Goal: Task Accomplishment & Management: Use online tool/utility

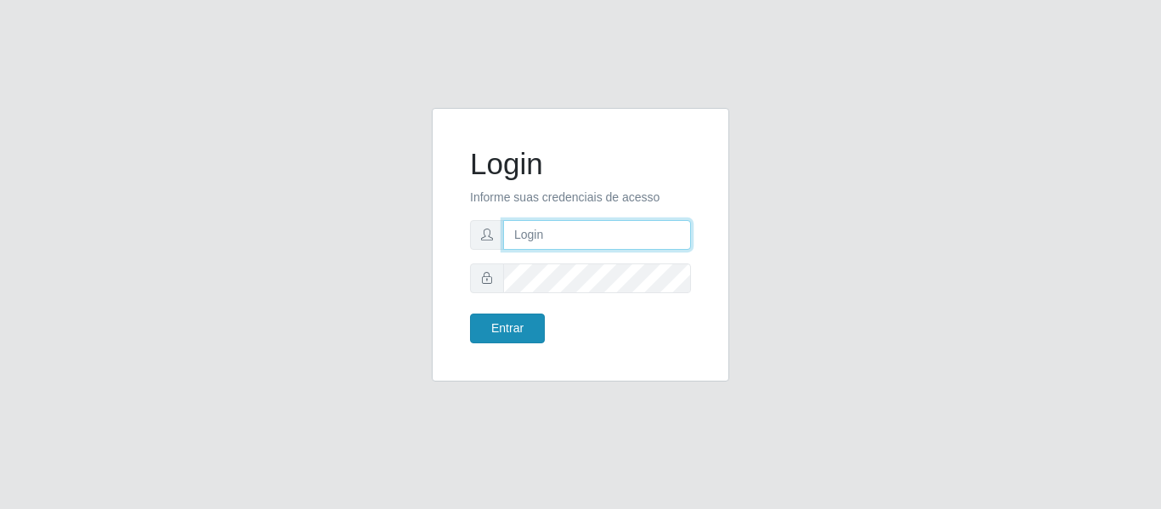
type input "[PERSON_NAME][EMAIL_ADDRESS][PERSON_NAME][DOMAIN_NAME]"
click at [523, 316] on button "Entrar" at bounding box center [507, 329] width 75 height 30
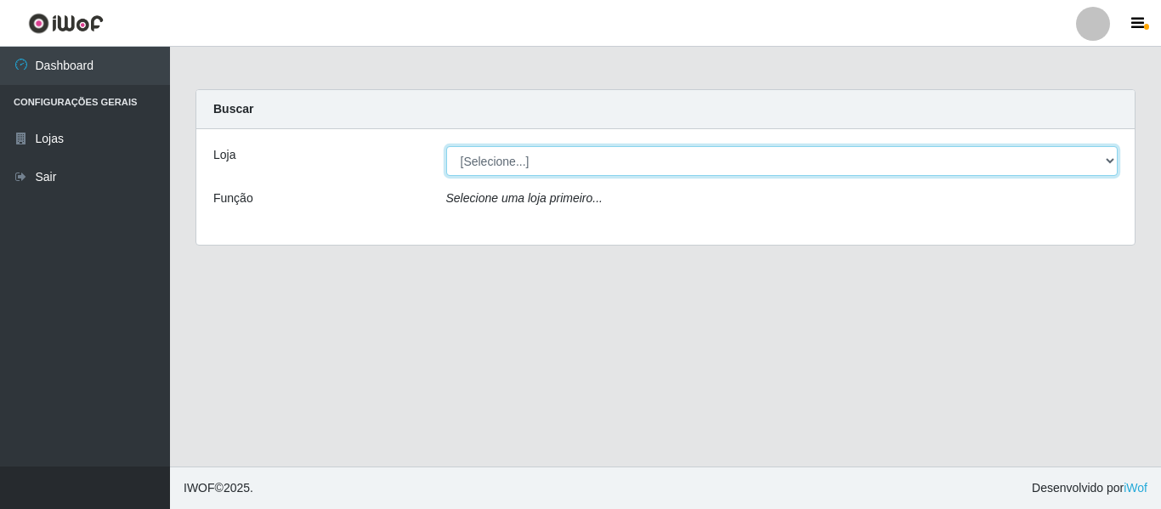
click at [501, 161] on select "[Selecione...] Hiper Queiroz - [GEOGRAPHIC_DATA]" at bounding box center [782, 161] width 672 height 30
click at [446, 146] on select "[Selecione...] Hiper Queiroz - [GEOGRAPHIC_DATA]" at bounding box center [782, 161] width 672 height 30
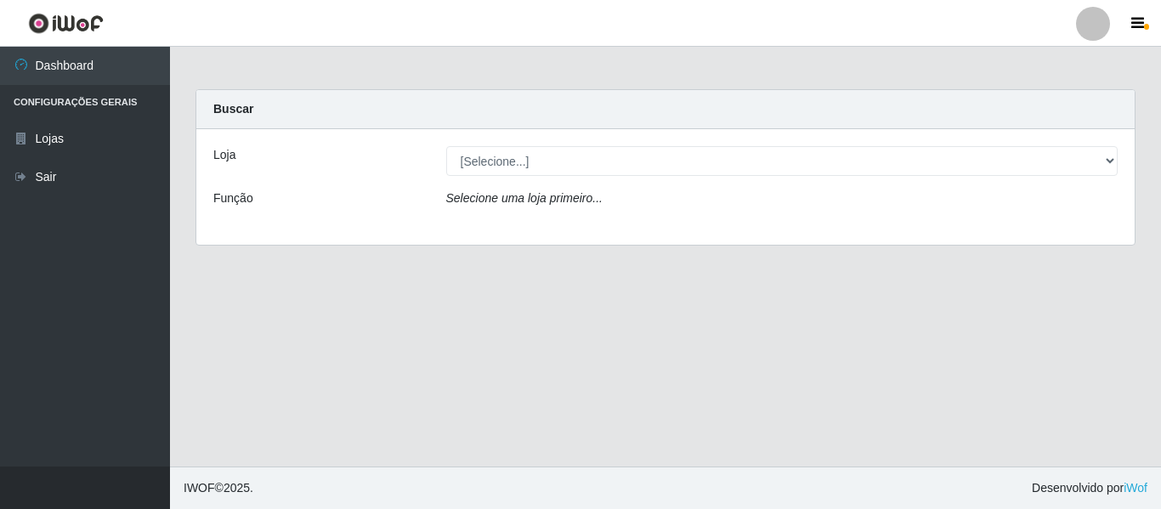
click at [515, 197] on icon "Selecione uma loja primeiro..." at bounding box center [524, 198] width 156 height 14
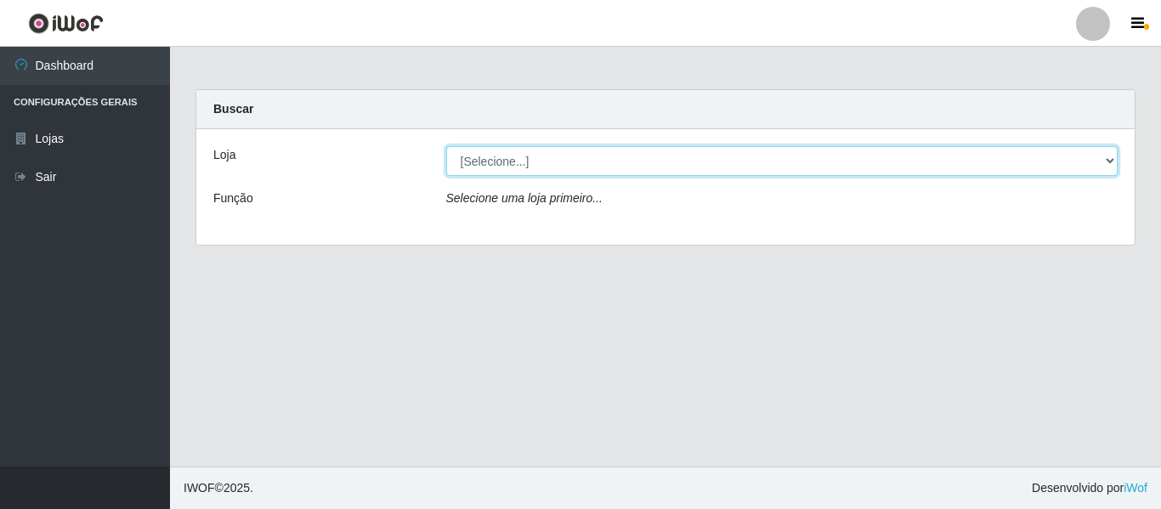
click at [487, 161] on select "[Selecione...] Hiper Queiroz - [GEOGRAPHIC_DATA]" at bounding box center [782, 161] width 672 height 30
select select "497"
click at [446, 146] on select "[Selecione...] Hiper Queiroz - [GEOGRAPHIC_DATA]" at bounding box center [782, 161] width 672 height 30
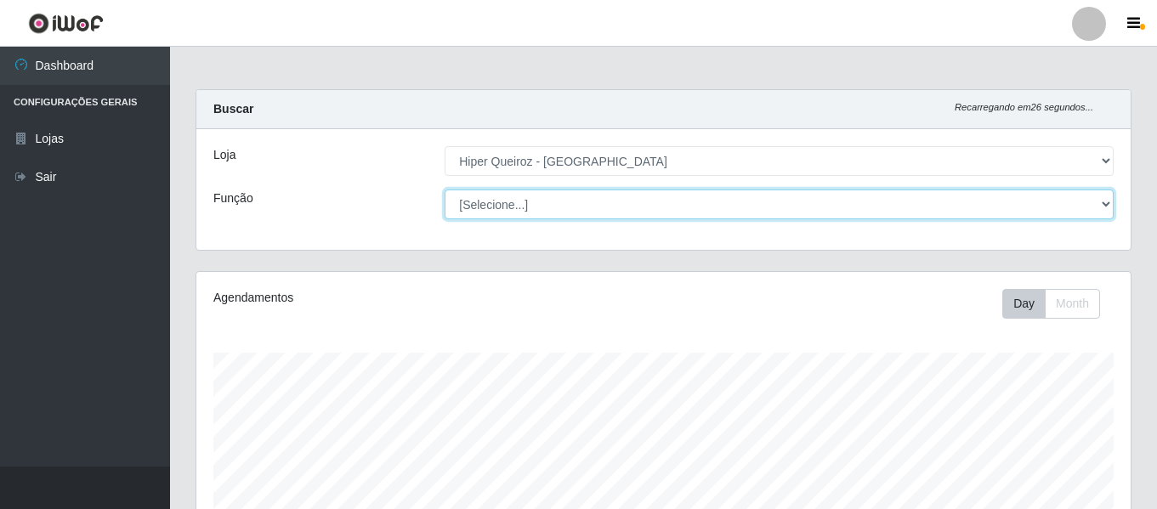
click at [522, 212] on select "[Selecione...] ASG ASG + ASG ++ Embalador Embalador + Embalador ++ Operador de …" at bounding box center [778, 205] width 669 height 30
click at [444, 190] on select "[Selecione...] ASG ASG + ASG ++ Embalador Embalador + Embalador ++ Operador de …" at bounding box center [778, 205] width 669 height 30
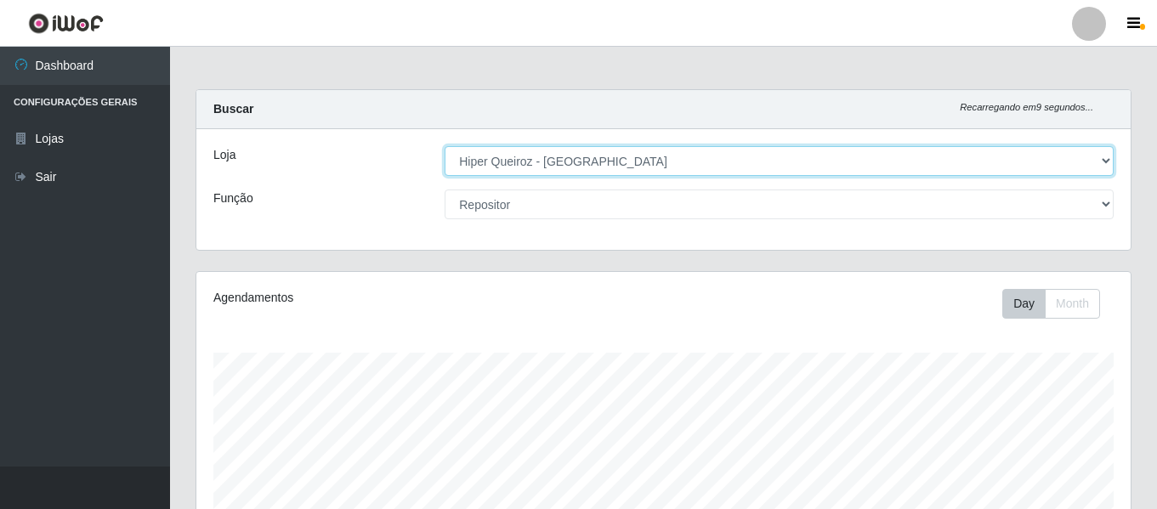
click at [557, 167] on select "[Selecione...] Hiper Queiroz - [GEOGRAPHIC_DATA]" at bounding box center [778, 161] width 669 height 30
click at [444, 146] on select "[Selecione...] Hiper Queiroz - [GEOGRAPHIC_DATA]" at bounding box center [778, 161] width 669 height 30
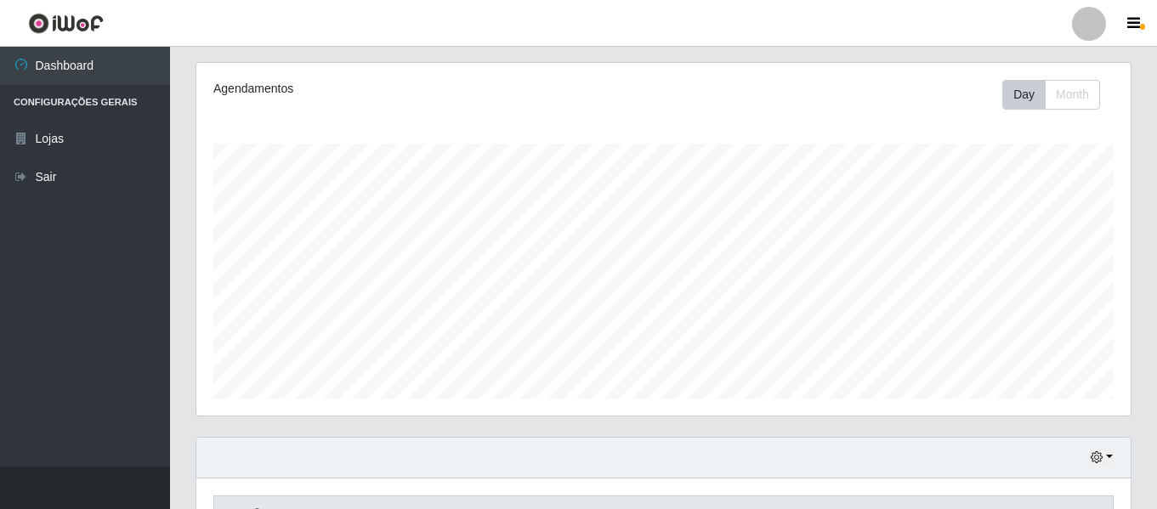
scroll to position [317, 0]
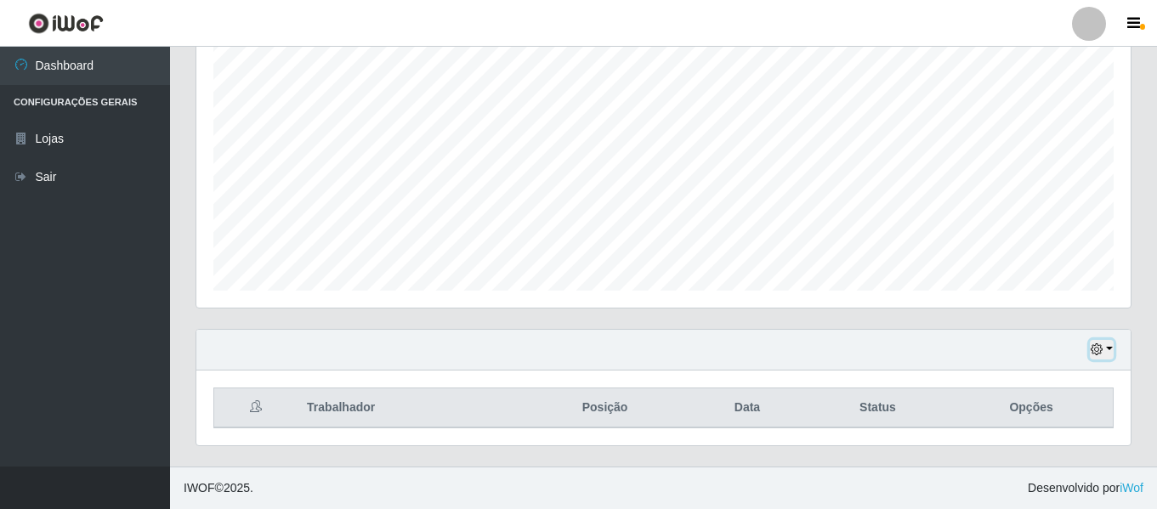
click at [1103, 352] on button "button" at bounding box center [1101, 350] width 24 height 20
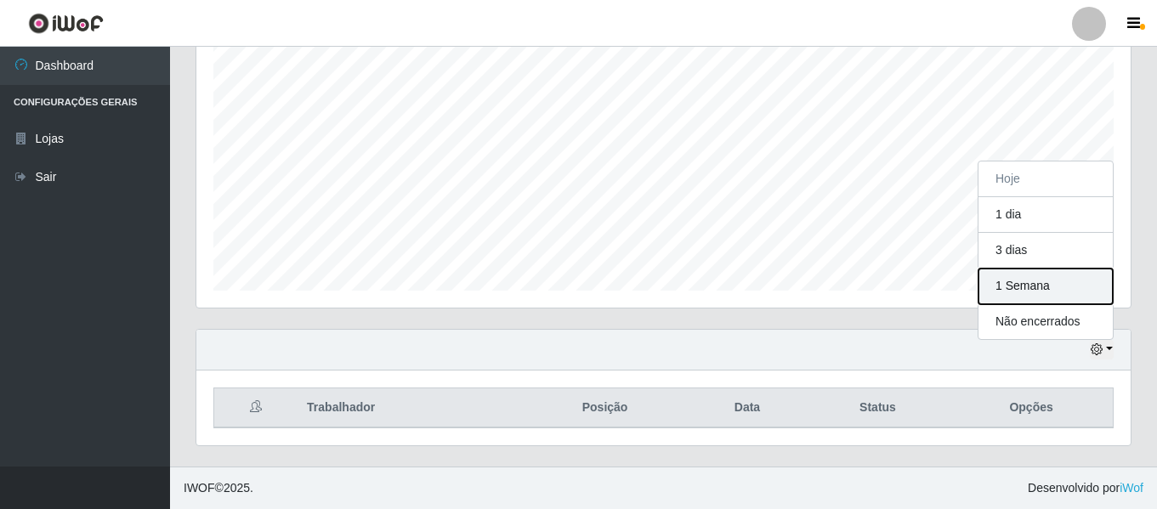
click at [1053, 299] on button "1 Semana" at bounding box center [1045, 287] width 134 height 36
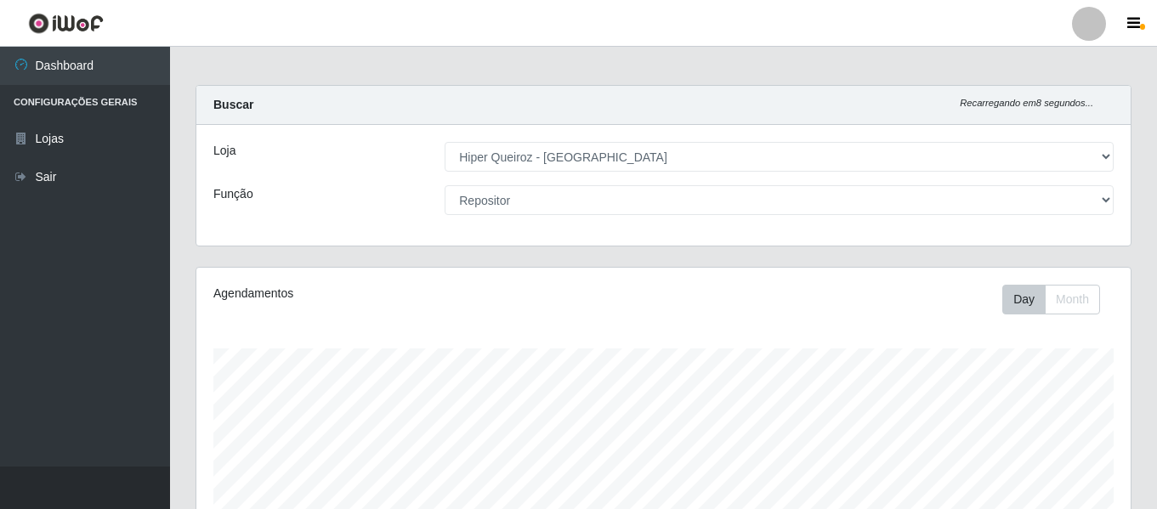
scroll to position [0, 0]
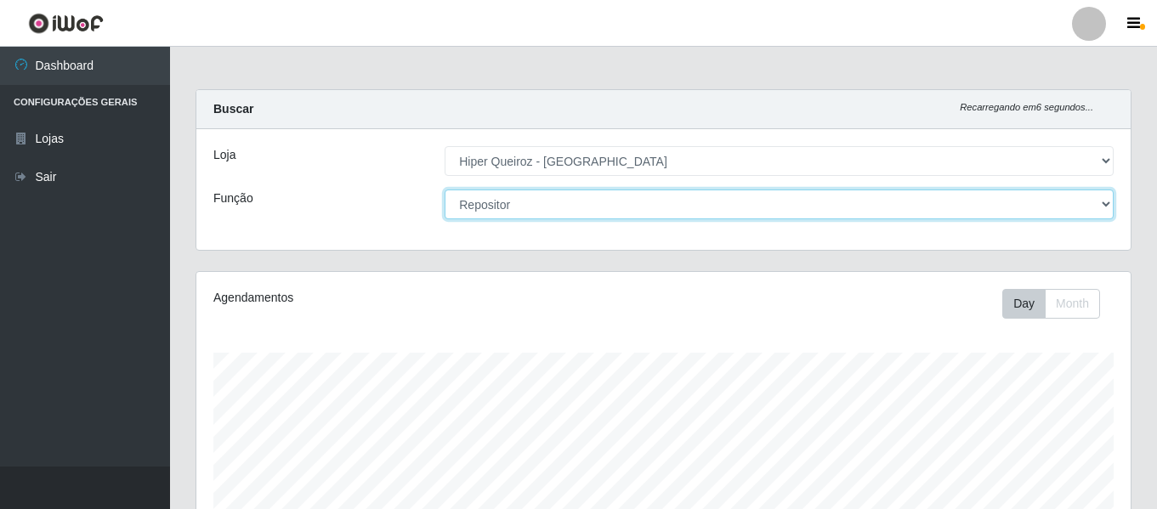
click at [480, 207] on select "[Selecione...] ASG ASG + ASG ++ Embalador Embalador + Embalador ++ Operador de …" at bounding box center [778, 205] width 669 height 30
click at [444, 190] on select "[Selecione...] ASG ASG + ASG ++ Embalador Embalador + Embalador ++ Operador de …" at bounding box center [778, 205] width 669 height 30
click at [523, 191] on select "[Selecione...] ASG ASG + ASG ++ Embalador Embalador + Embalador ++ Operador de …" at bounding box center [778, 205] width 669 height 30
click at [444, 190] on select "[Selecione...] ASG ASG + ASG ++ Embalador Embalador + Embalador ++ Operador de …" at bounding box center [778, 205] width 669 height 30
click at [531, 207] on select "[Selecione...] ASG ASG + ASG ++ Embalador Embalador + Embalador ++ Operador de …" at bounding box center [778, 205] width 669 height 30
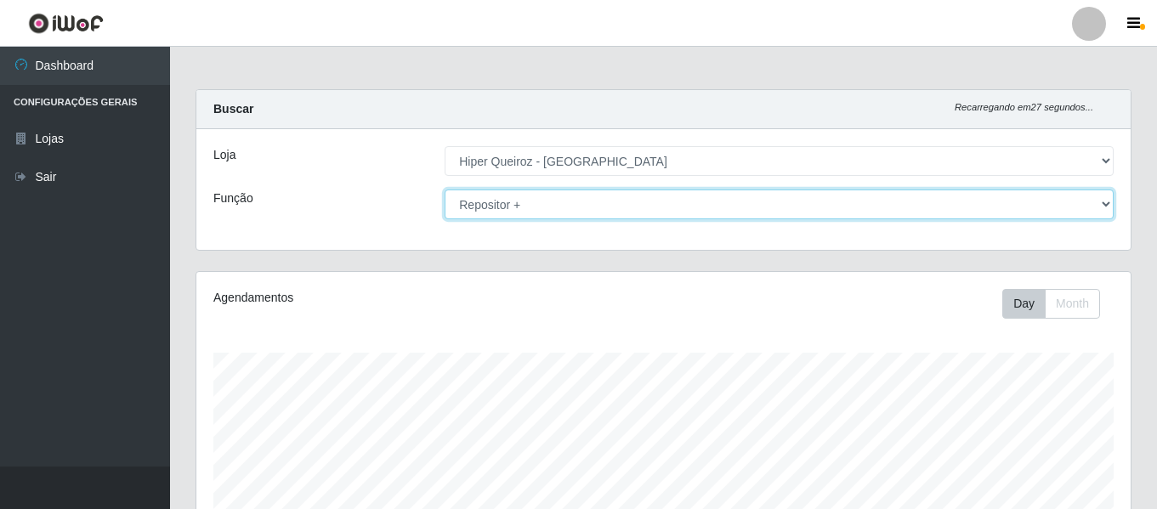
select select "[Selecione...]"
click at [444, 190] on select "[Selecione...] ASG ASG + ASG ++ Embalador Embalador + Embalador ++ Operador de …" at bounding box center [778, 205] width 669 height 30
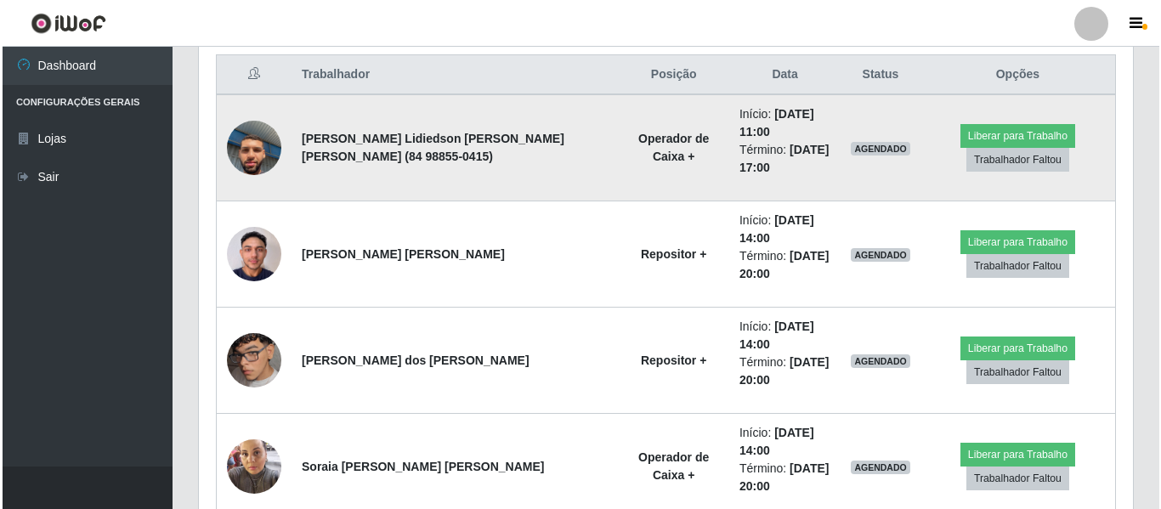
scroll to position [680, 0]
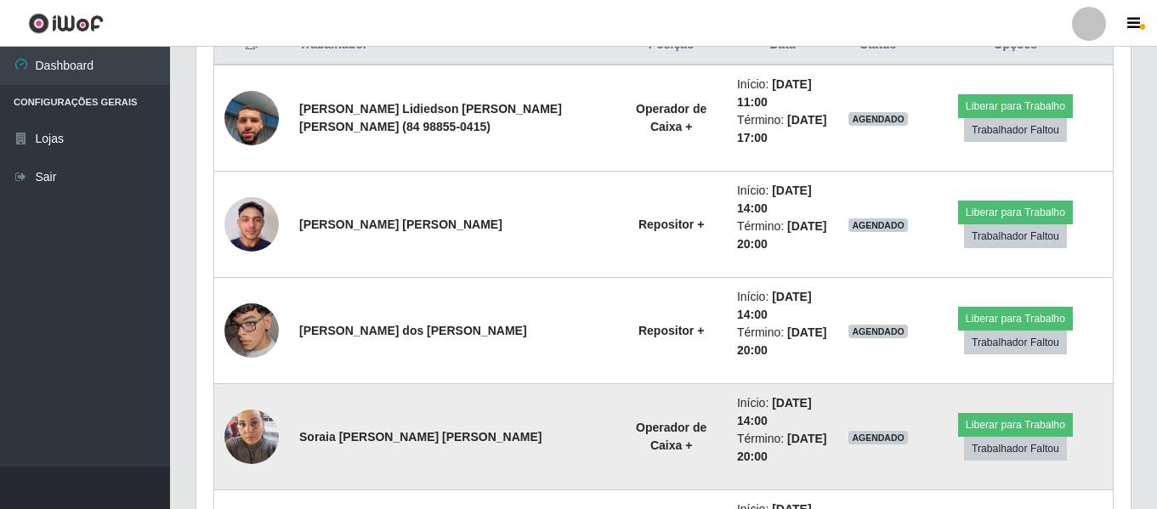
click at [243, 453] on img at bounding box center [251, 436] width 54 height 72
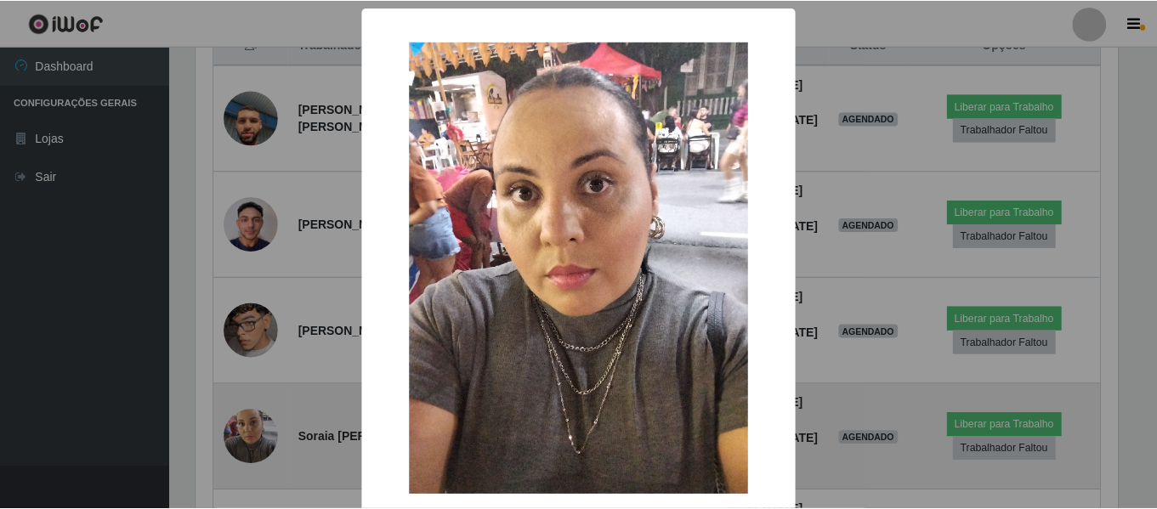
scroll to position [353, 925]
click at [243, 453] on div "× OK Cancel" at bounding box center [580, 254] width 1161 height 509
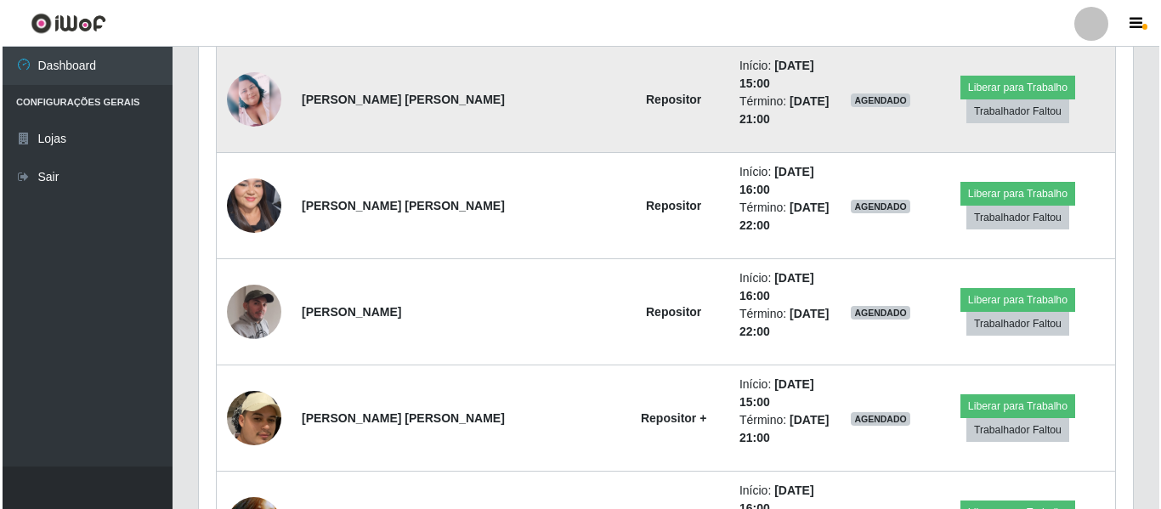
scroll to position [1700, 0]
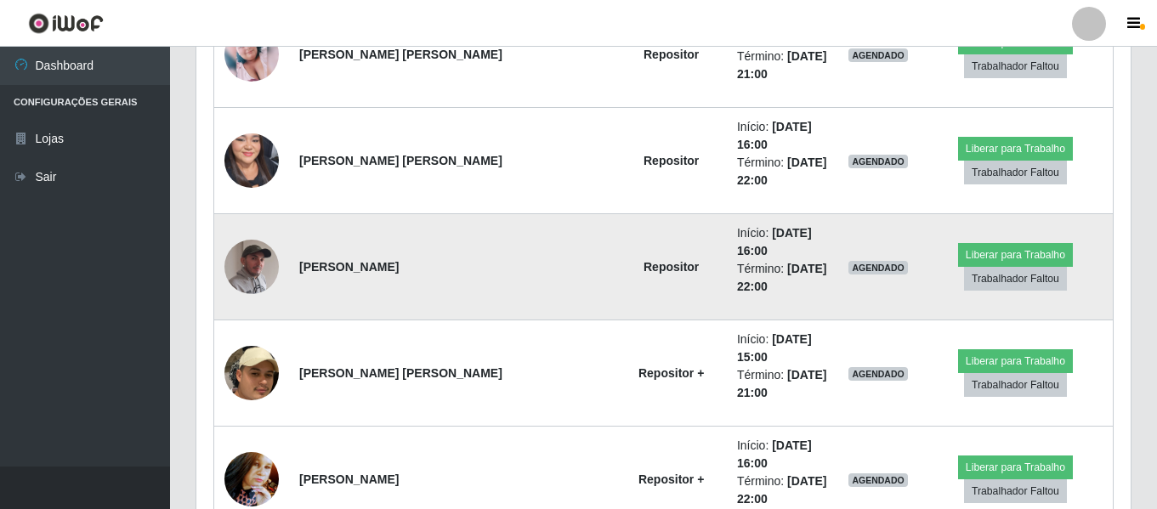
click at [249, 274] on img at bounding box center [251, 267] width 54 height 68
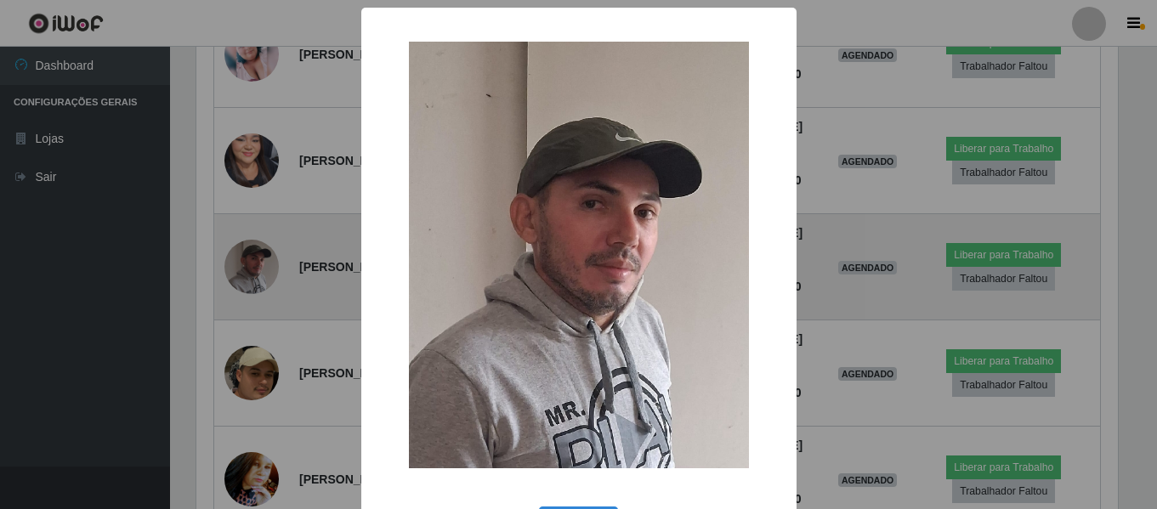
scroll to position [353, 925]
click at [249, 274] on div "× OK Cancel" at bounding box center [580, 254] width 1161 height 509
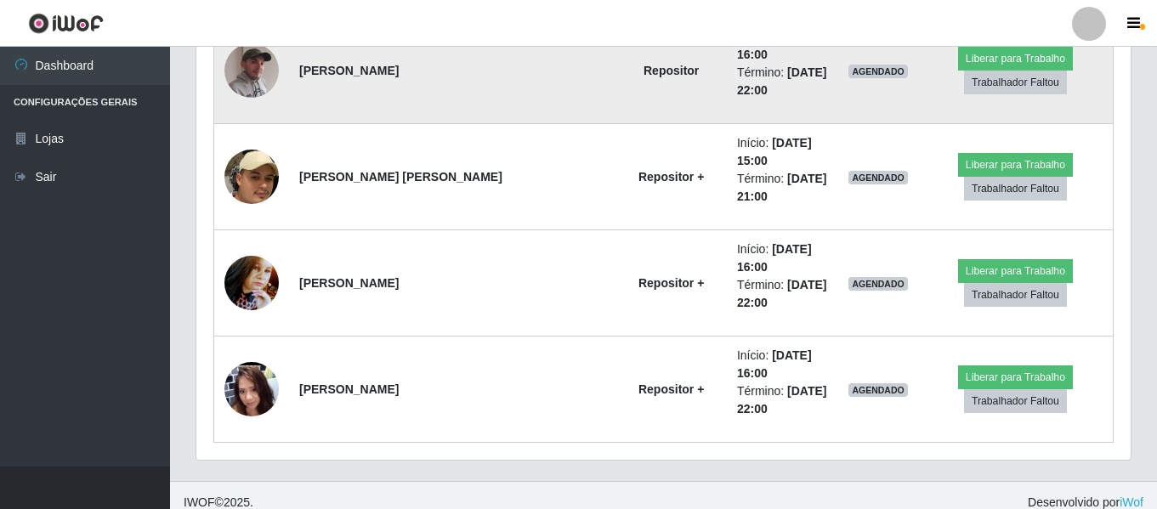
scroll to position [1910, 0]
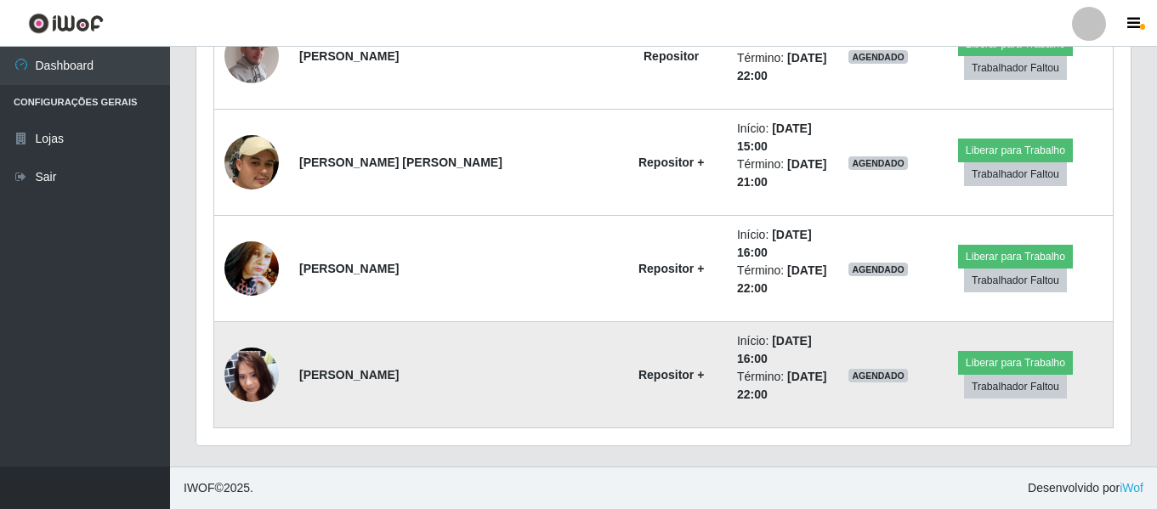
click at [249, 371] on img at bounding box center [251, 375] width 54 height 122
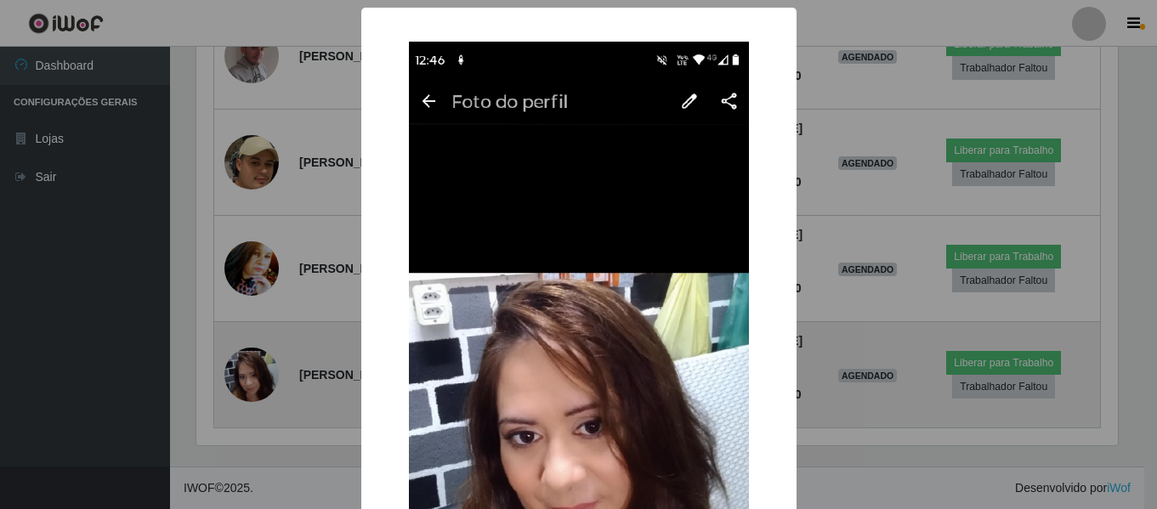
scroll to position [353, 925]
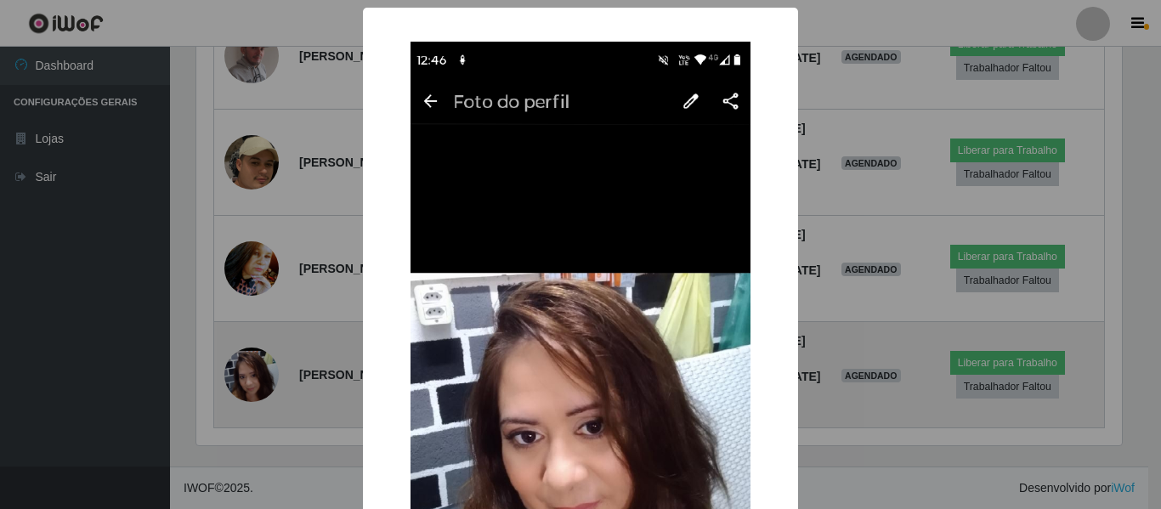
click at [249, 371] on div "× OK Cancel" at bounding box center [580, 254] width 1161 height 509
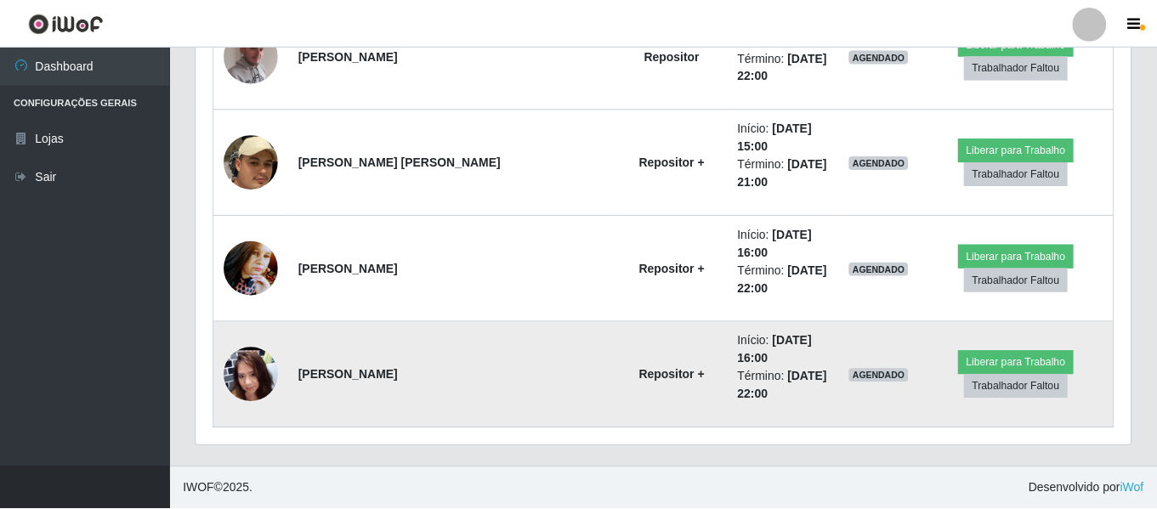
scroll to position [353, 934]
